Goal: Information Seeking & Learning: Understand process/instructions

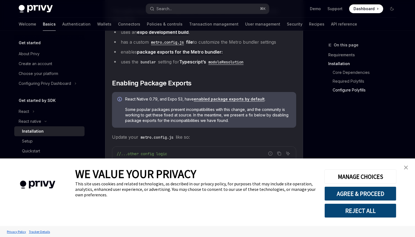
scroll to position [558, 0]
click at [404, 167] on img "close banner" at bounding box center [406, 167] width 4 height 4
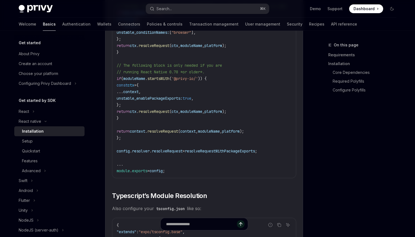
scroll to position [816, 0]
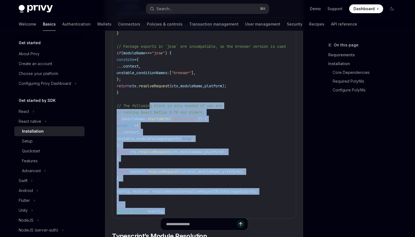
drag, startPoint x: 174, startPoint y: 213, endPoint x: 152, endPoint y: 110, distance: 105.6
click at [152, 110] on code "//...other config logic // Enable package exports for select libraries ... cons…" at bounding box center [230, 53] width 226 height 322
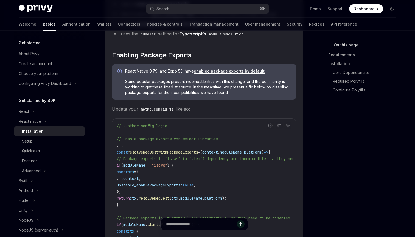
scroll to position [545, 0]
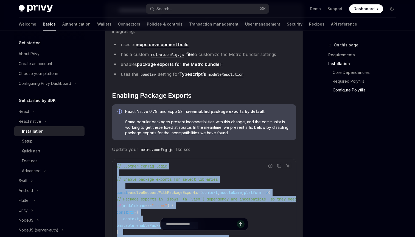
click at [117, 168] on span "//...other config logic" at bounding box center [142, 165] width 50 height 5
copy code "//...other config logic // Enable package exports for select libraries ... cons…"
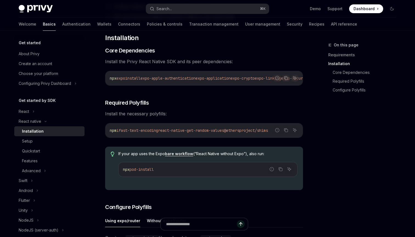
scroll to position [0, 0]
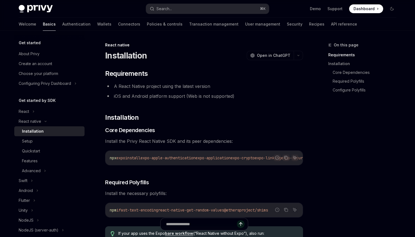
click at [163, 120] on h2 "​ Installation" at bounding box center [204, 117] width 198 height 9
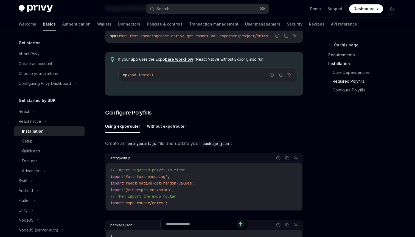
scroll to position [213, 0]
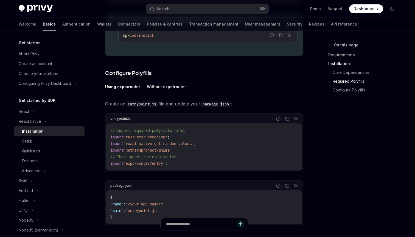
click at [166, 87] on button "Without expo/router" at bounding box center [166, 86] width 39 height 13
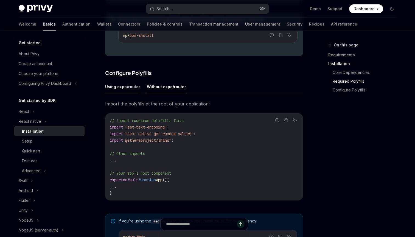
click at [116, 92] on button "Using expo/router" at bounding box center [122, 86] width 35 height 13
type textarea "*"
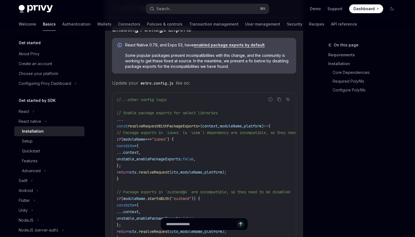
scroll to position [611, 0]
